Goal: Task Accomplishment & Management: Complete application form

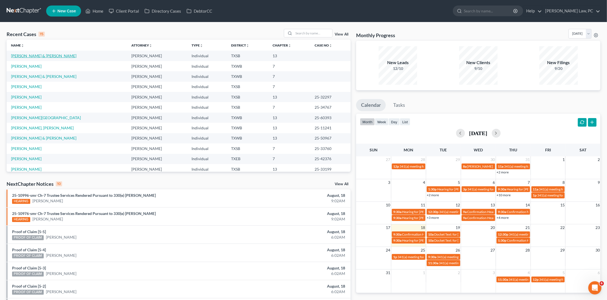
click at [30, 54] on link "[PERSON_NAME] & [PERSON_NAME]" at bounding box center [43, 55] width 65 height 5
click at [35, 55] on link "[PERSON_NAME] & [PERSON_NAME]" at bounding box center [43, 55] width 65 height 5
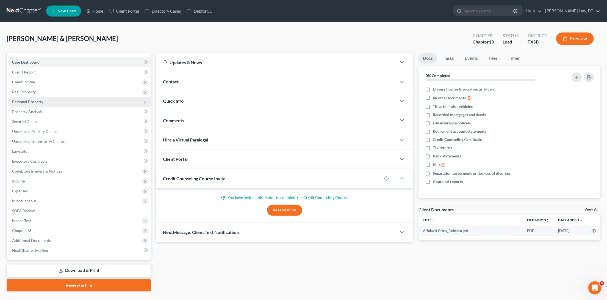
click at [76, 102] on span "Personal Property" at bounding box center [79, 102] width 143 height 10
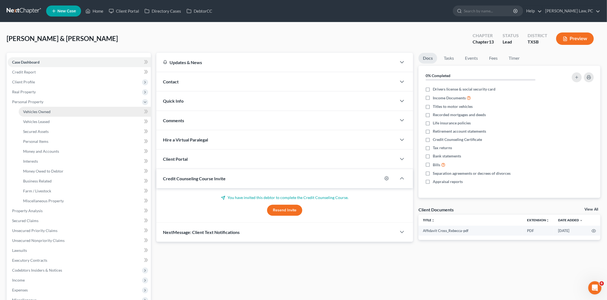
click at [73, 109] on link "Vehicles Owned" at bounding box center [85, 112] width 132 height 10
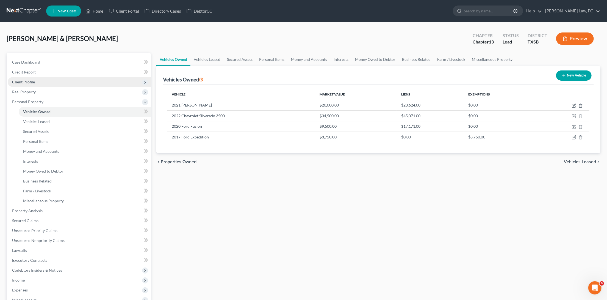
click at [30, 83] on span "Client Profile" at bounding box center [79, 82] width 143 height 10
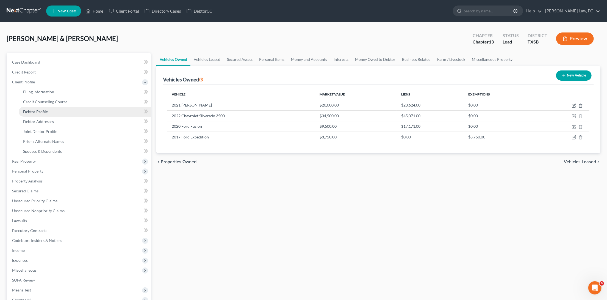
click at [55, 112] on link "Debtor Profile" at bounding box center [85, 112] width 132 height 10
select select "1"
select select "2"
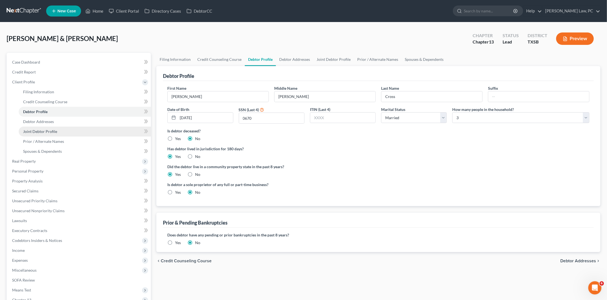
click at [53, 129] on span "Joint Debtor Profile" at bounding box center [40, 131] width 34 height 5
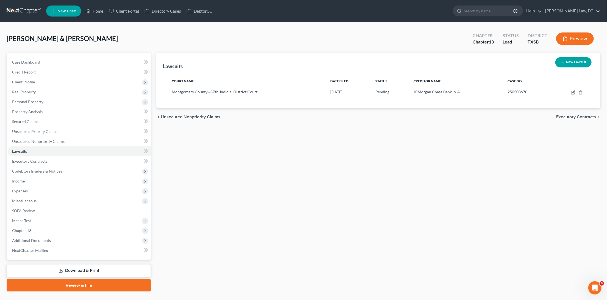
click at [30, 10] on link at bounding box center [24, 11] width 35 height 10
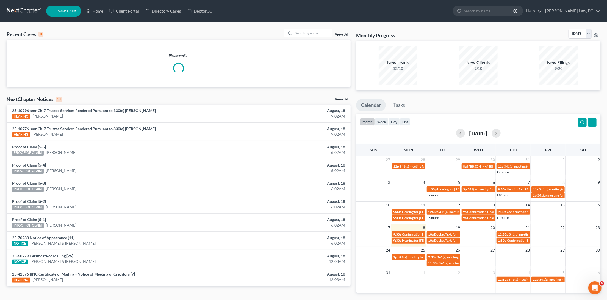
click at [303, 33] on input "search" at bounding box center [313, 33] width 38 height 8
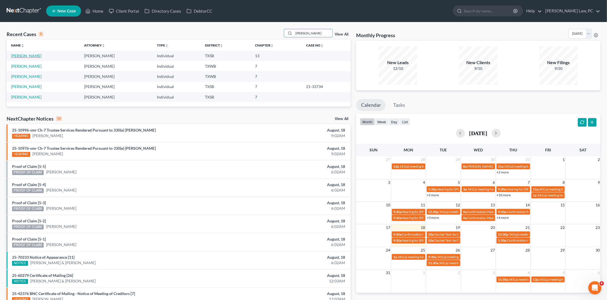
type input "Moore"
click at [29, 55] on link "[PERSON_NAME]" at bounding box center [26, 55] width 31 height 5
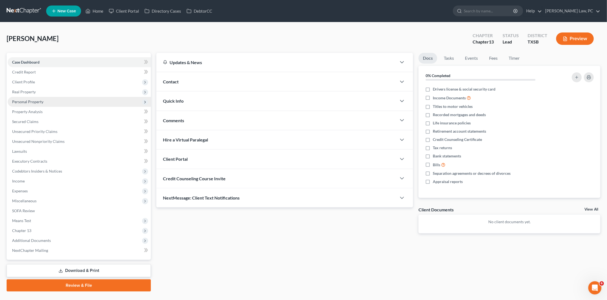
click at [58, 100] on span "Personal Property" at bounding box center [79, 102] width 143 height 10
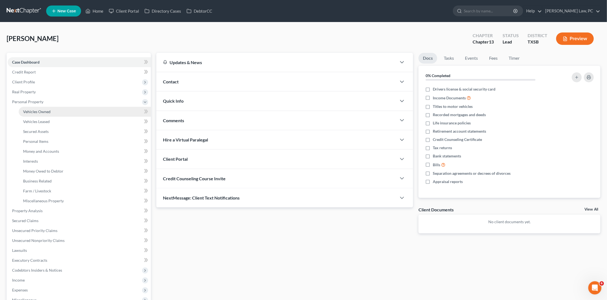
click at [55, 108] on link "Vehicles Owned" at bounding box center [85, 112] width 132 height 10
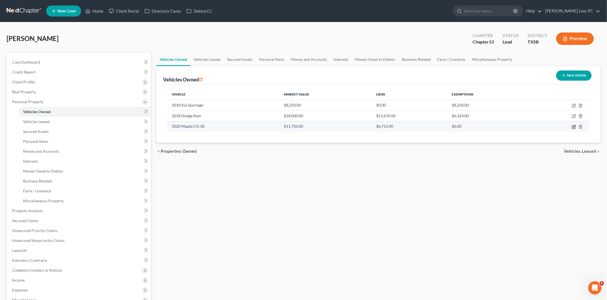
click at [575, 126] on icon "button" at bounding box center [574, 127] width 4 height 4
select select "0"
select select "6"
select select "2"
select select "0"
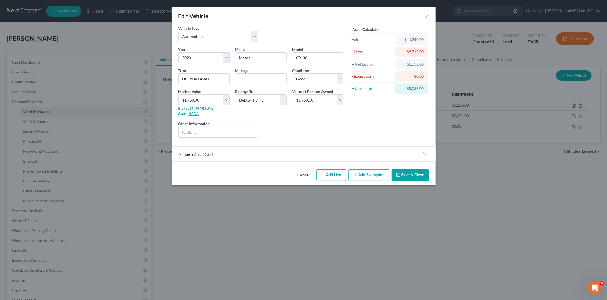
click at [199, 111] on link "NADA" at bounding box center [194, 113] width 10 height 5
click at [413, 169] on button "Save & Close" at bounding box center [410, 175] width 37 height 12
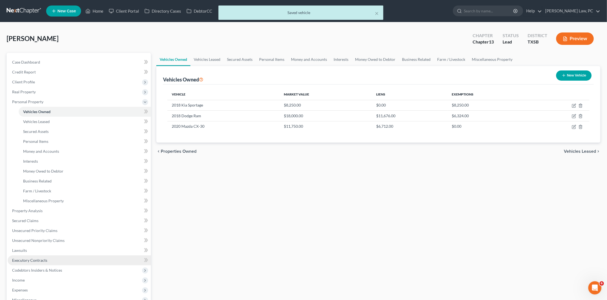
click at [30, 258] on span "Executory Contracts" at bounding box center [29, 260] width 35 height 5
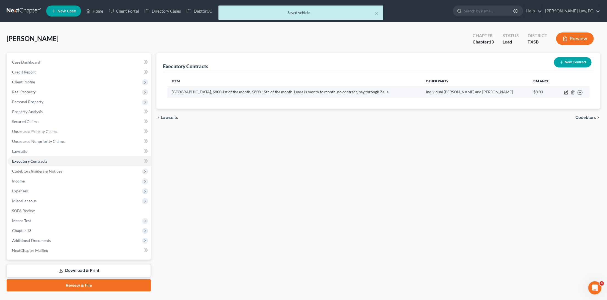
click at [566, 93] on icon "button" at bounding box center [566, 92] width 4 height 4
select select "3"
select select "0"
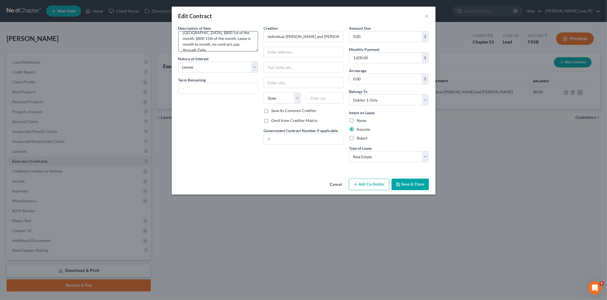
scroll to position [5, 0]
drag, startPoint x: 327, startPoint y: 34, endPoint x: 319, endPoint y: 34, distance: 8.8
click at [319, 34] on input "Individual John and Jennifer Stuart" at bounding box center [304, 36] width 80 height 11
type input "Individual John and Jennifer Stewart"
click at [301, 51] on input "text" at bounding box center [303, 52] width 79 height 10
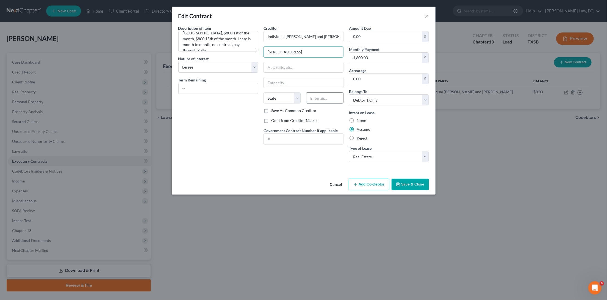
type input "28515 Ascot Farms Rd"
type input "77354"
type input "Magnolia"
select select "45"
click at [416, 181] on button "Save & Close" at bounding box center [410, 184] width 37 height 12
